Goal: Check status: Check status

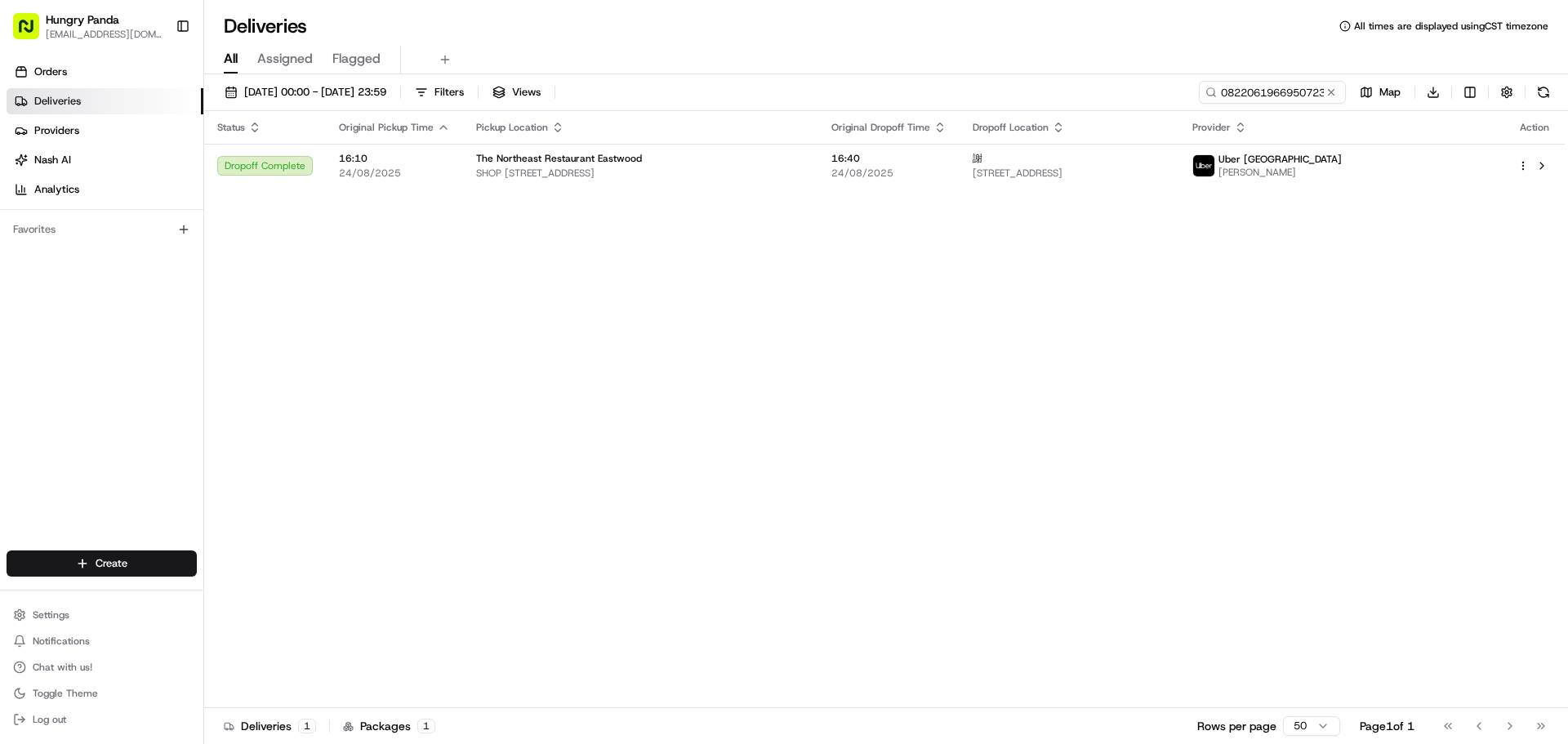
drag, startPoint x: 1336, startPoint y: 89, endPoint x: 1290, endPoint y: 91, distance: 46.0
click at [1335, 90] on button at bounding box center [1331, 92] width 16 height 16
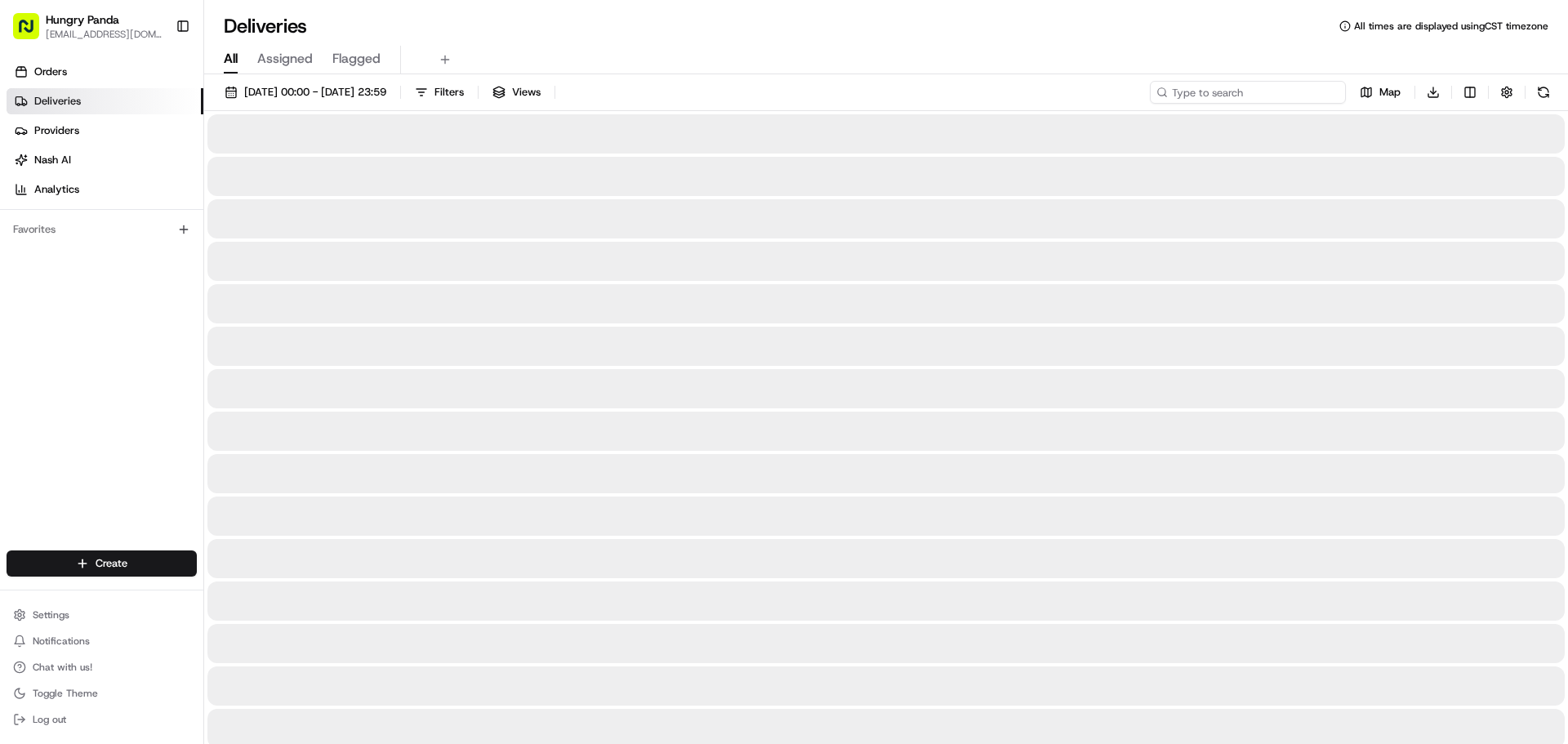
click at [1288, 91] on input at bounding box center [1248, 92] width 196 height 23
paste input "6624065406159781051176"
type input "6624065406159781051176"
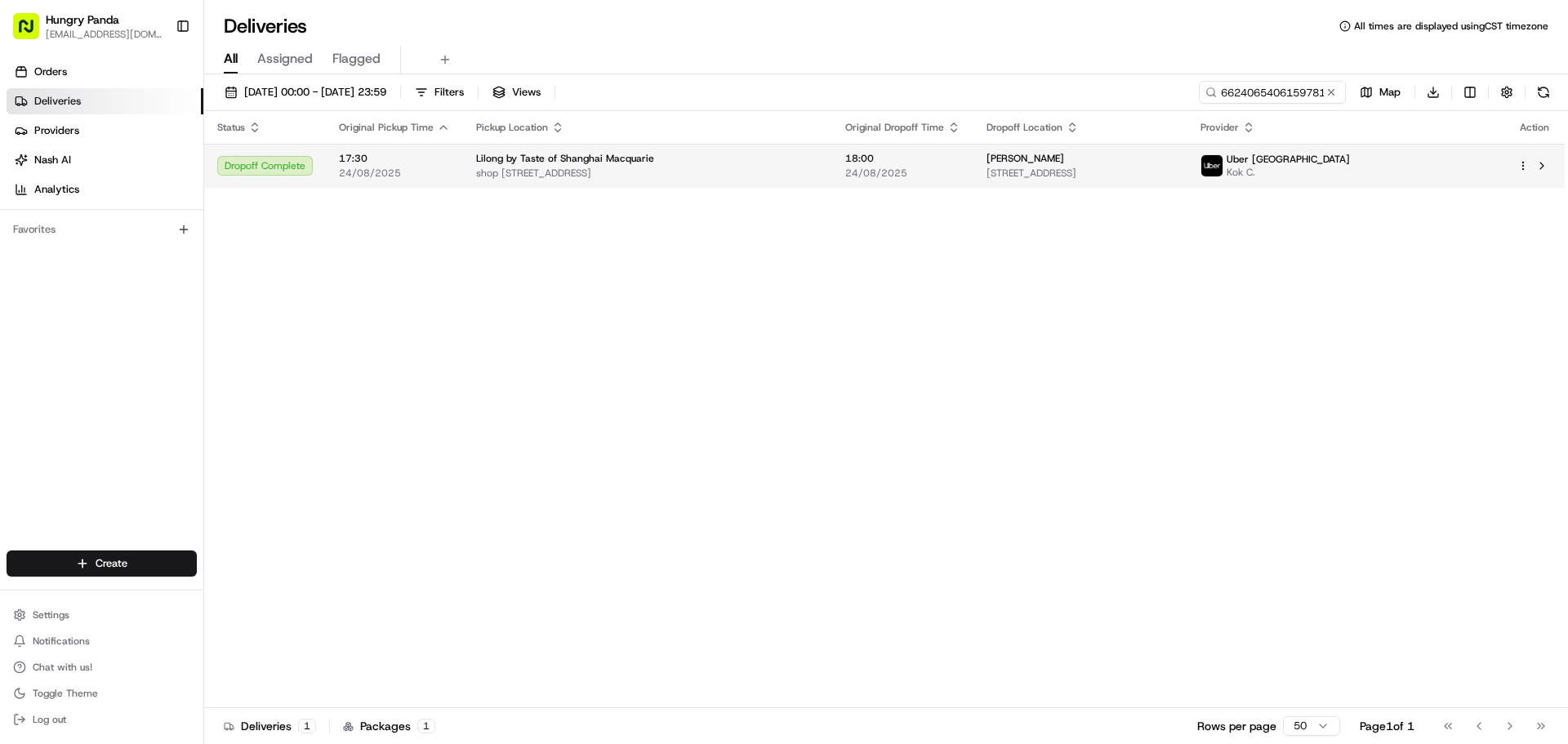
click at [936, 153] on span "18:00" at bounding box center [903, 157] width 115 height 13
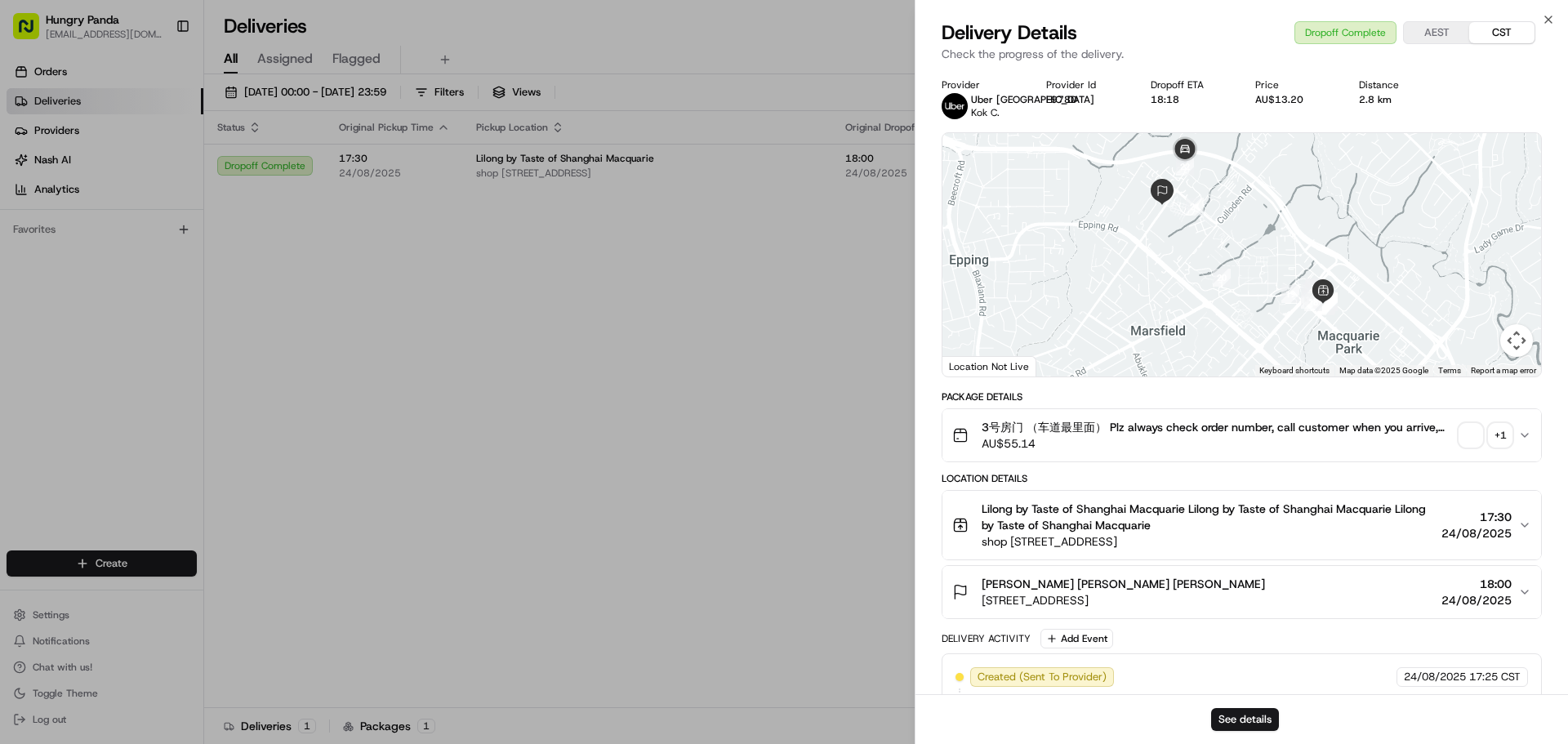
click at [1503, 435] on div "+ 1" at bounding box center [1500, 435] width 23 height 23
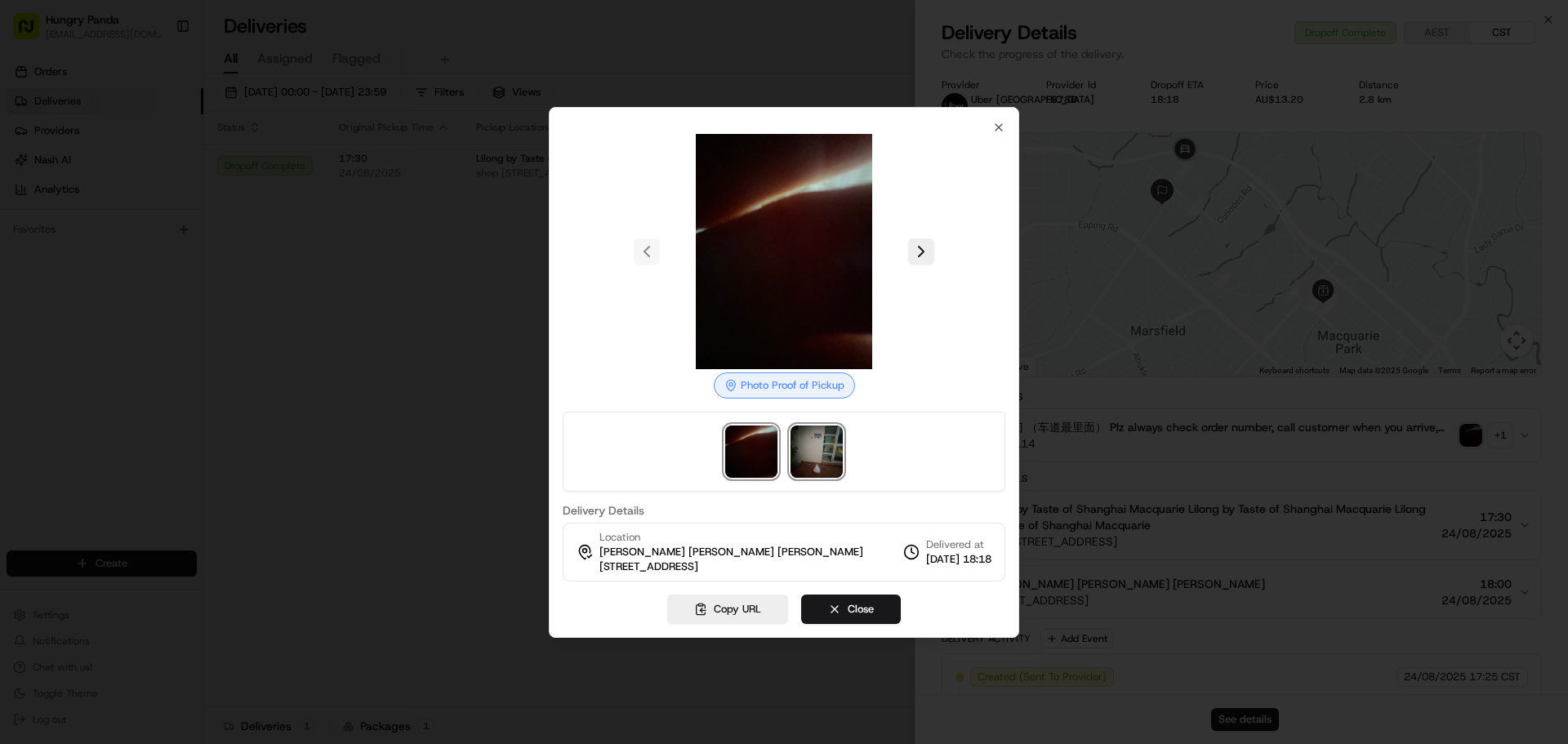
click at [839, 451] on img at bounding box center [816, 451] width 52 height 52
